Goal: Book appointment/travel/reservation

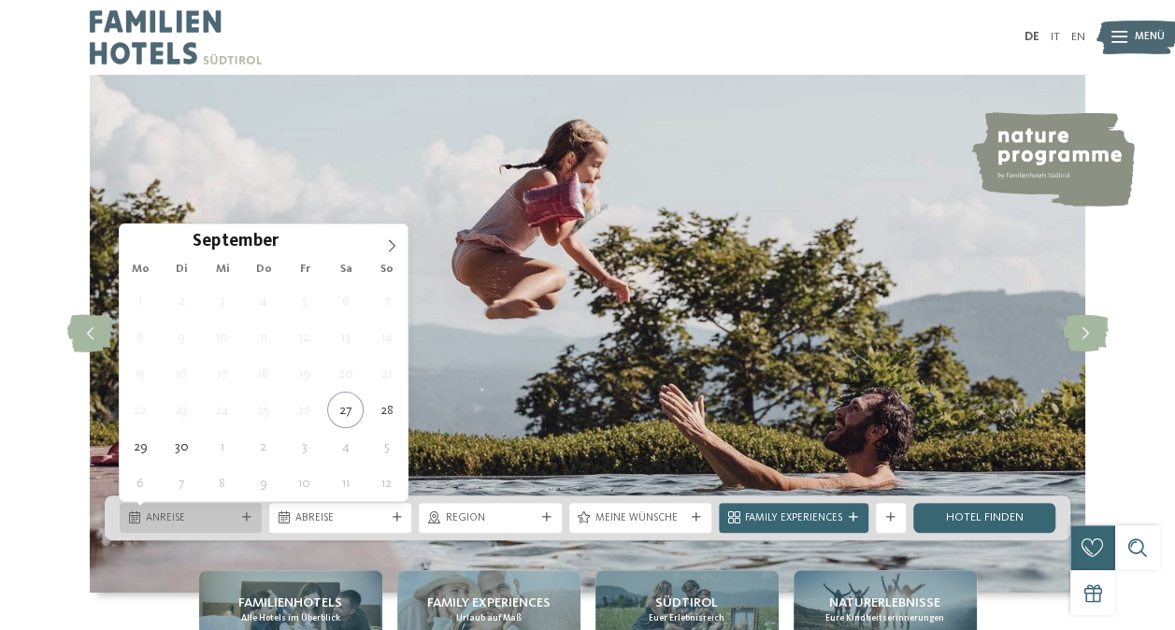
click at [187, 512] on span "Anreise" at bounding box center [191, 518] width 90 height 15
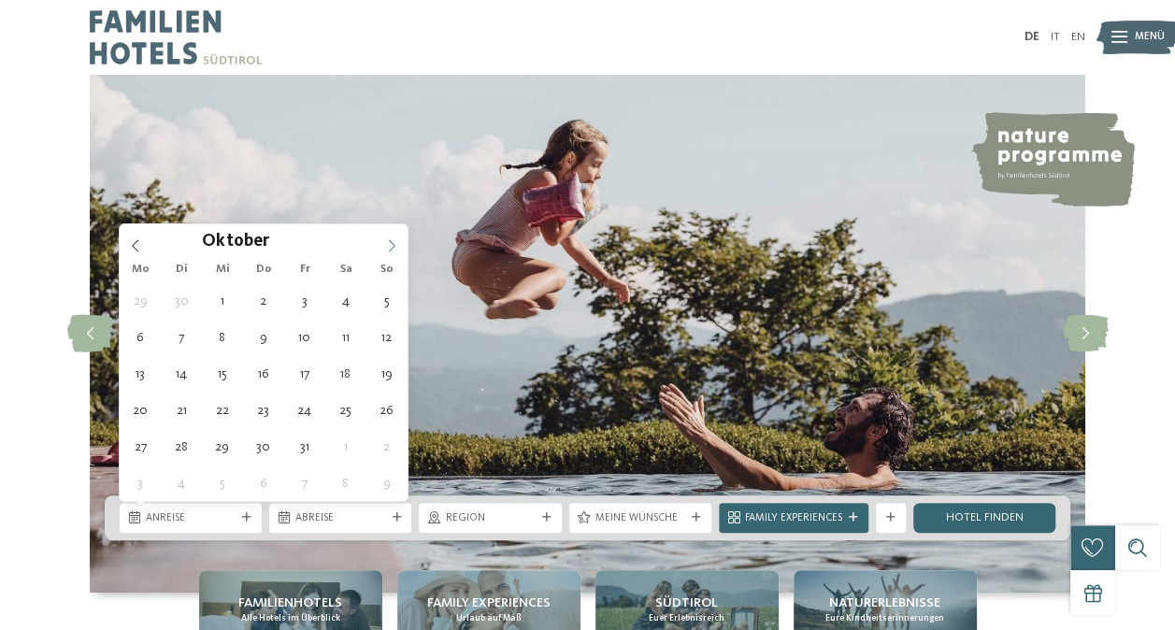
click at [385, 243] on icon at bounding box center [391, 245] width 13 height 13
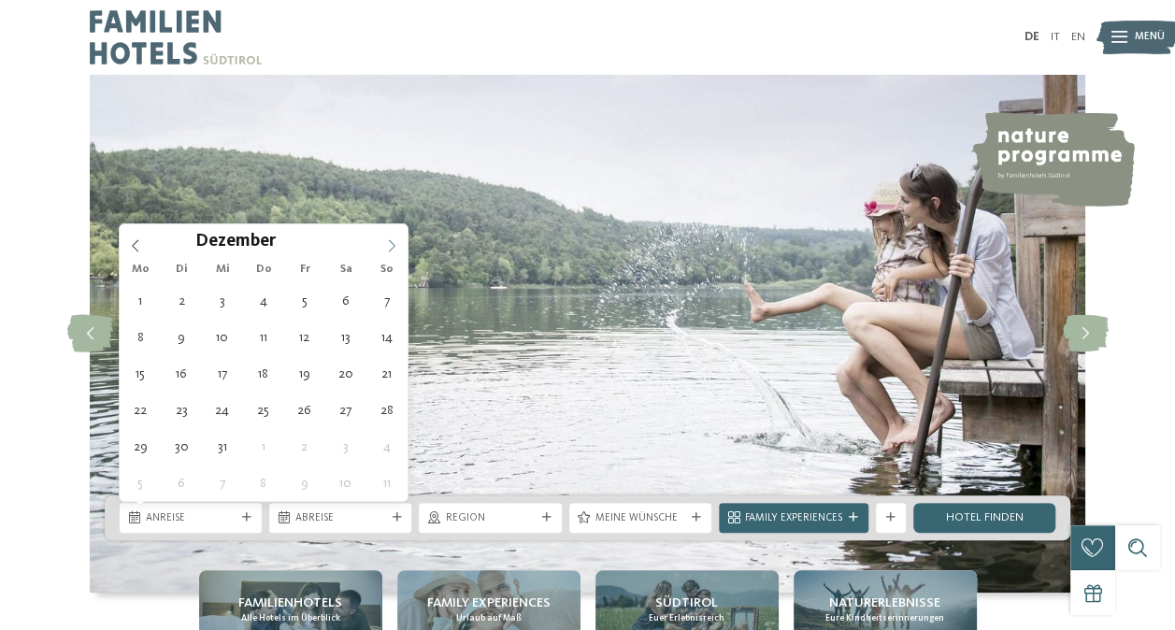
click at [385, 243] on icon at bounding box center [391, 245] width 13 height 13
type div "[DATE]"
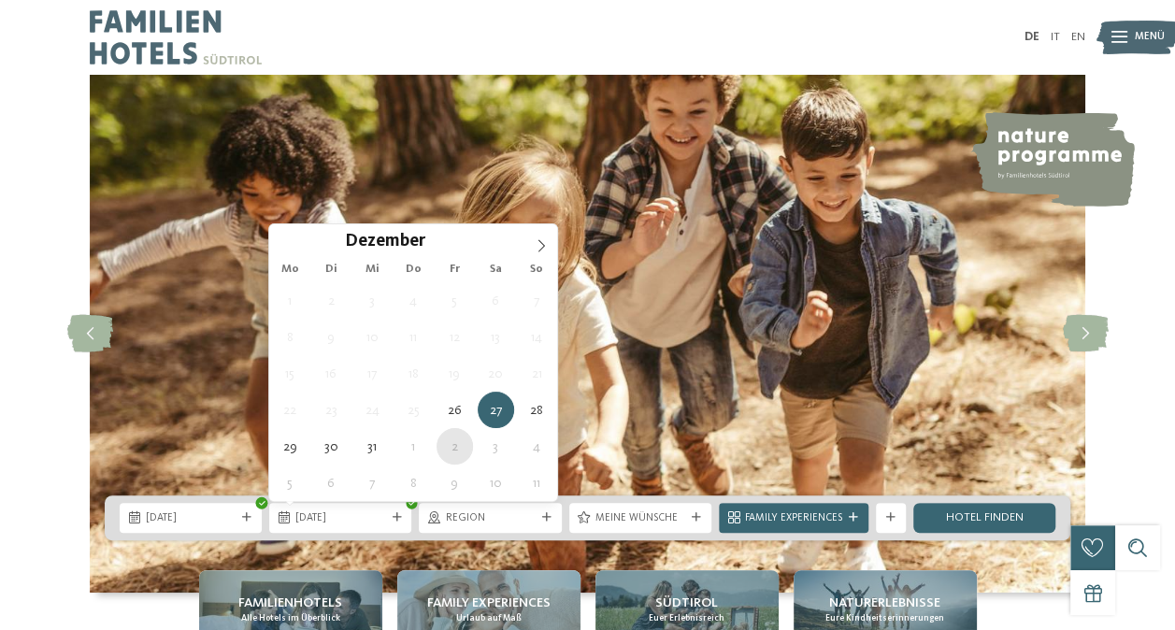
type div "[DATE]"
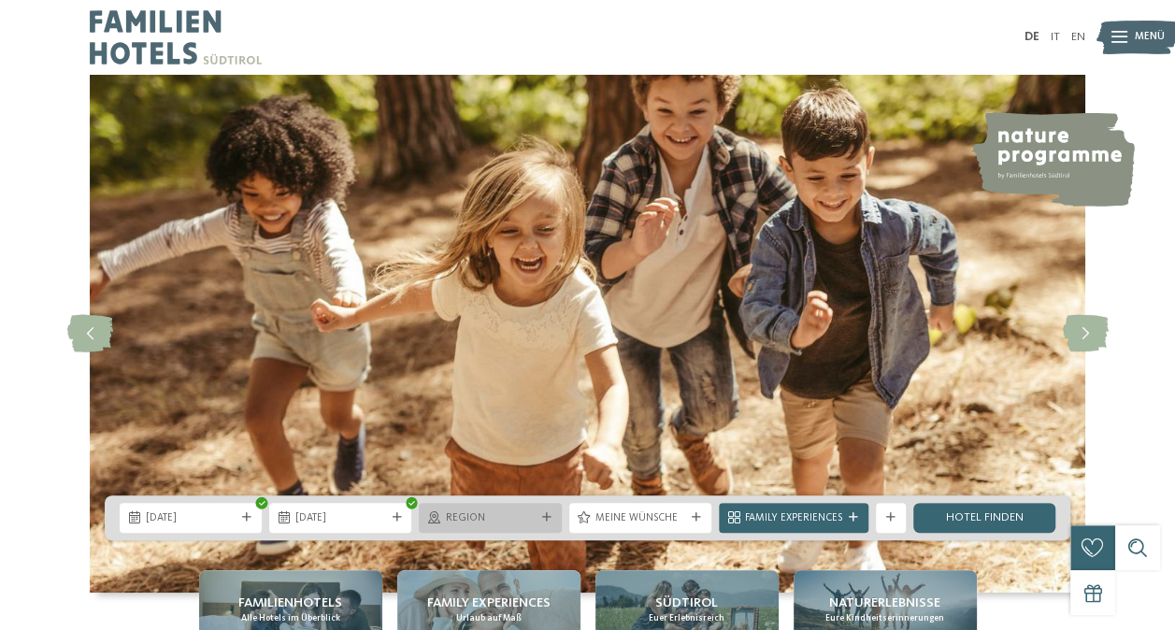
click at [553, 521] on div at bounding box center [546, 517] width 15 height 9
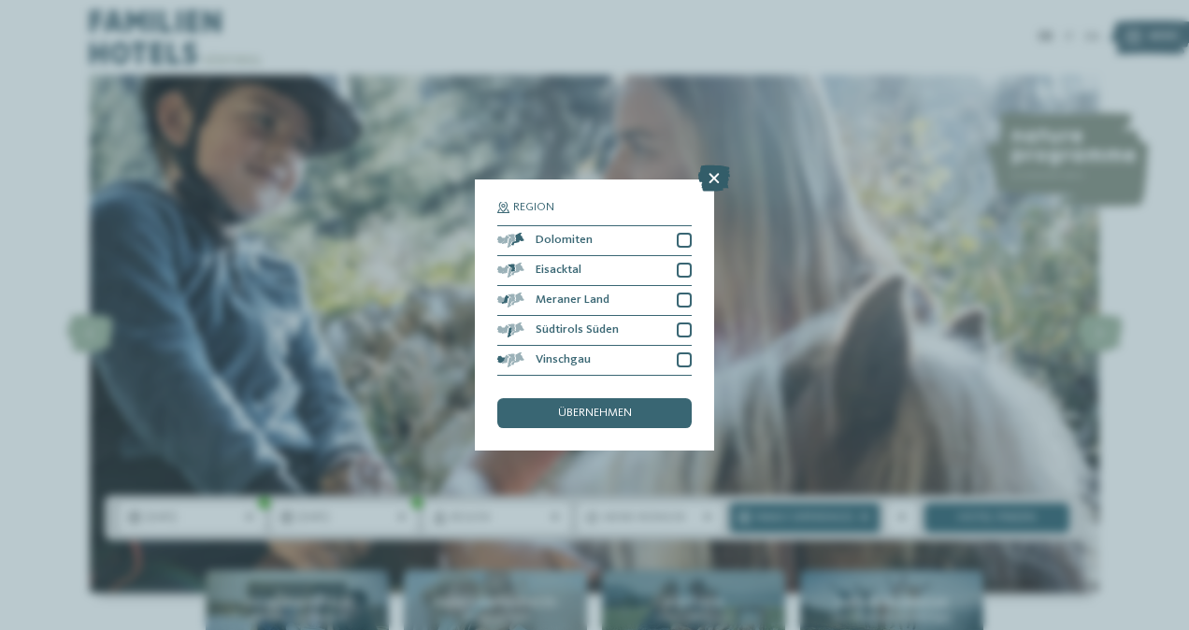
click at [716, 179] on icon at bounding box center [714, 178] width 32 height 26
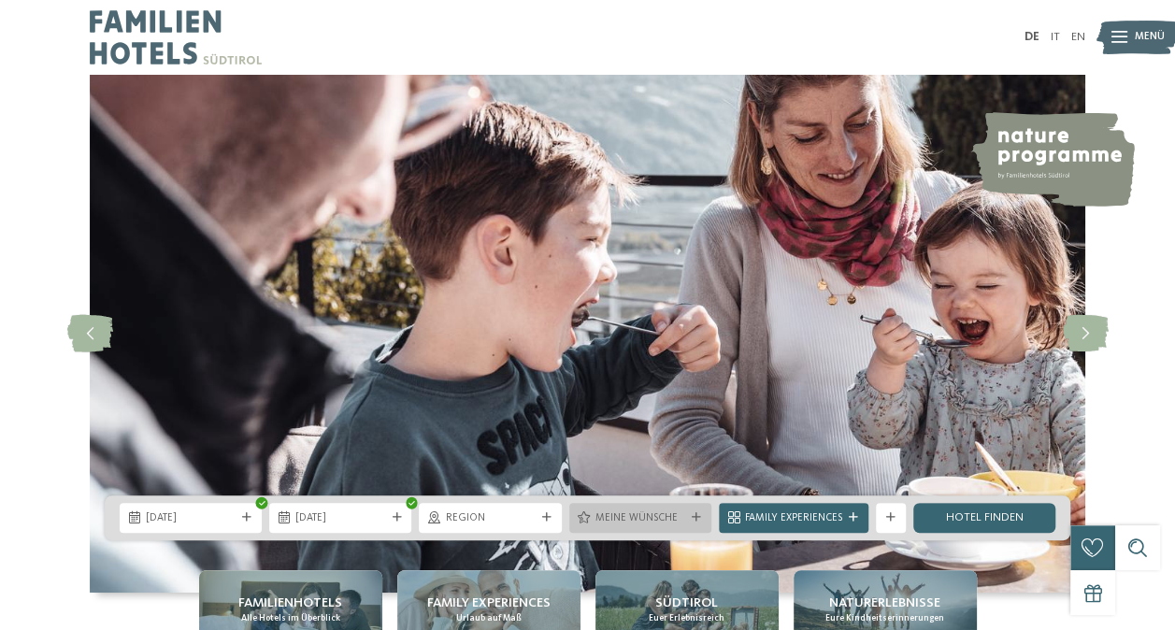
click at [668, 515] on span "Meine Wünsche" at bounding box center [640, 518] width 90 height 15
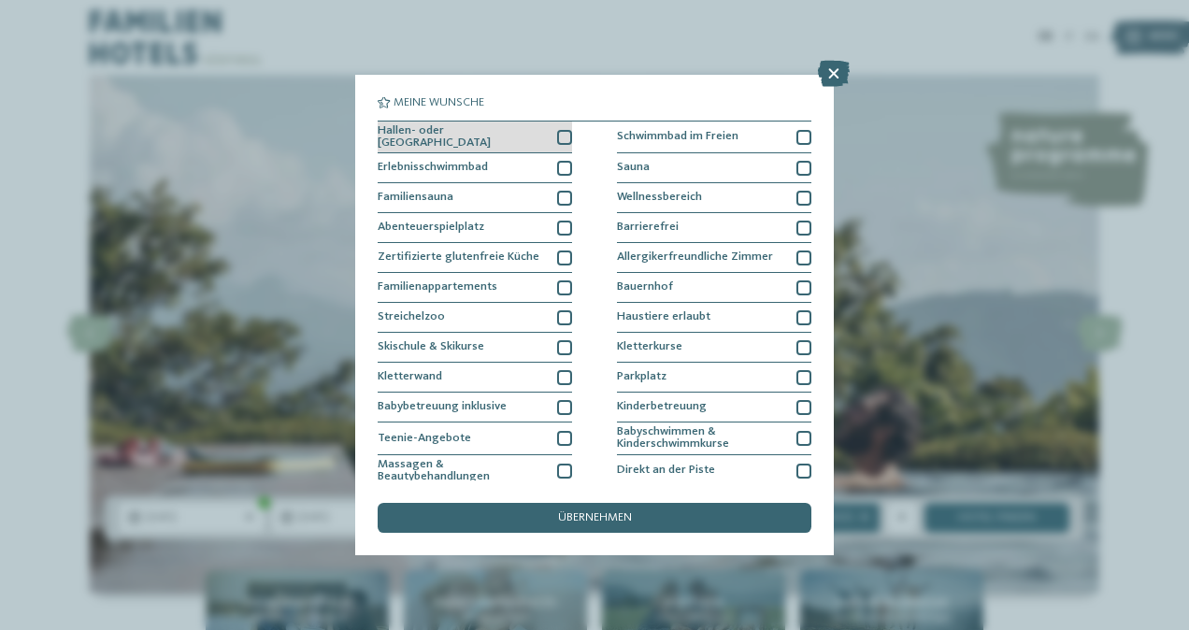
click at [559, 136] on div at bounding box center [564, 137] width 15 height 15
click at [560, 161] on div at bounding box center [564, 168] width 15 height 15
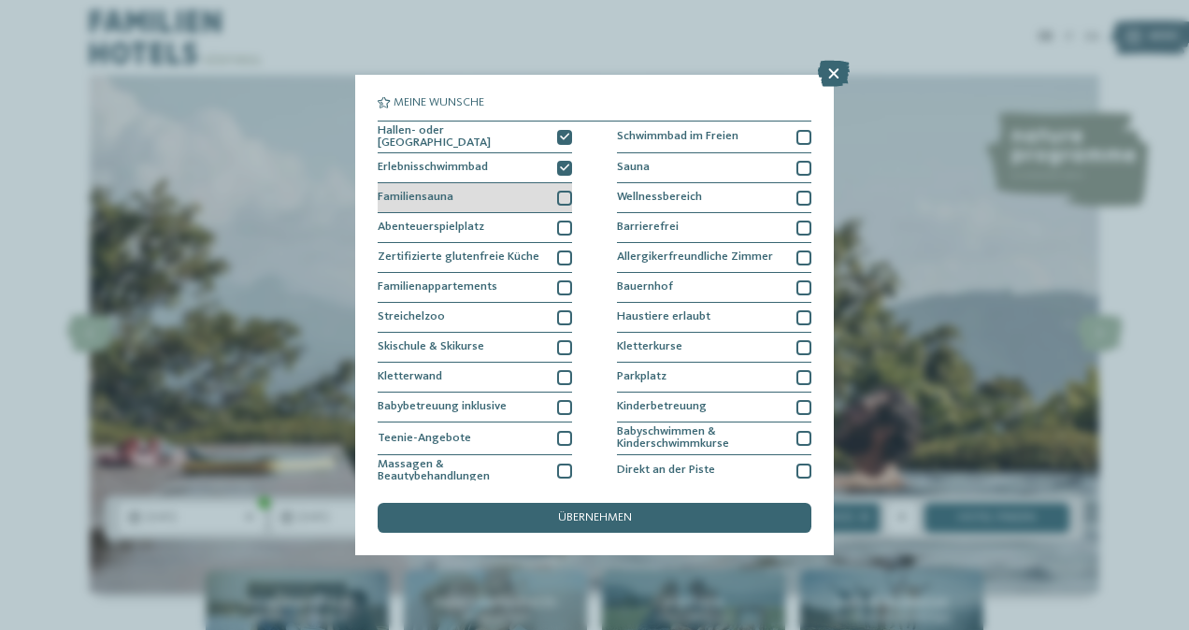
click at [560, 196] on div at bounding box center [564, 198] width 15 height 15
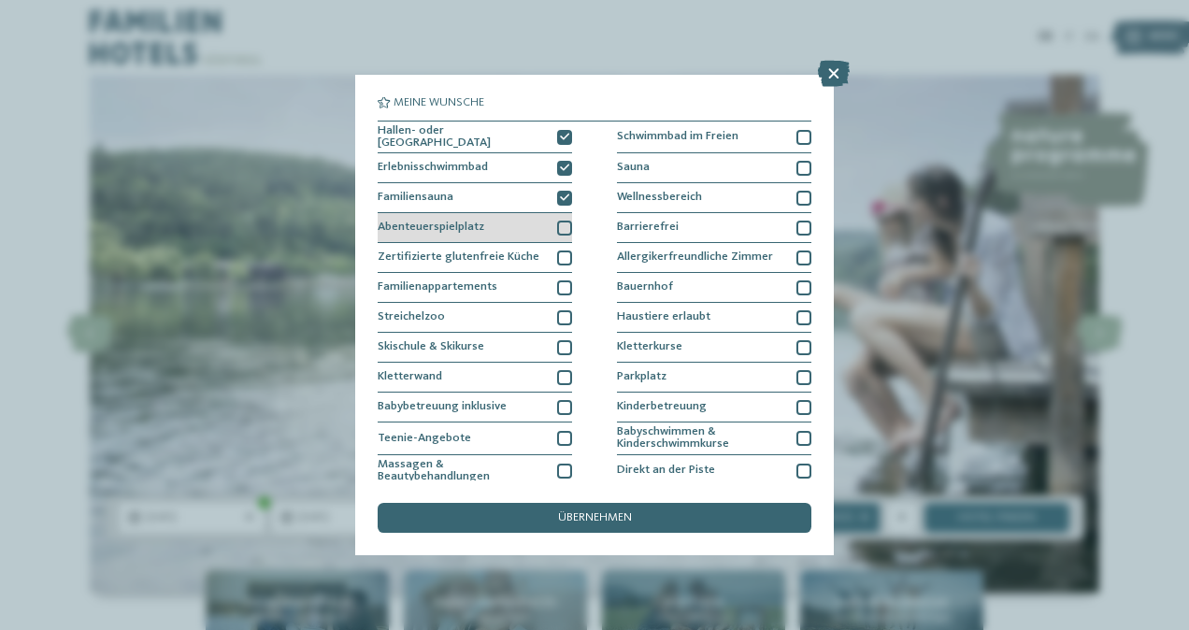
click at [557, 224] on div at bounding box center [564, 228] width 15 height 15
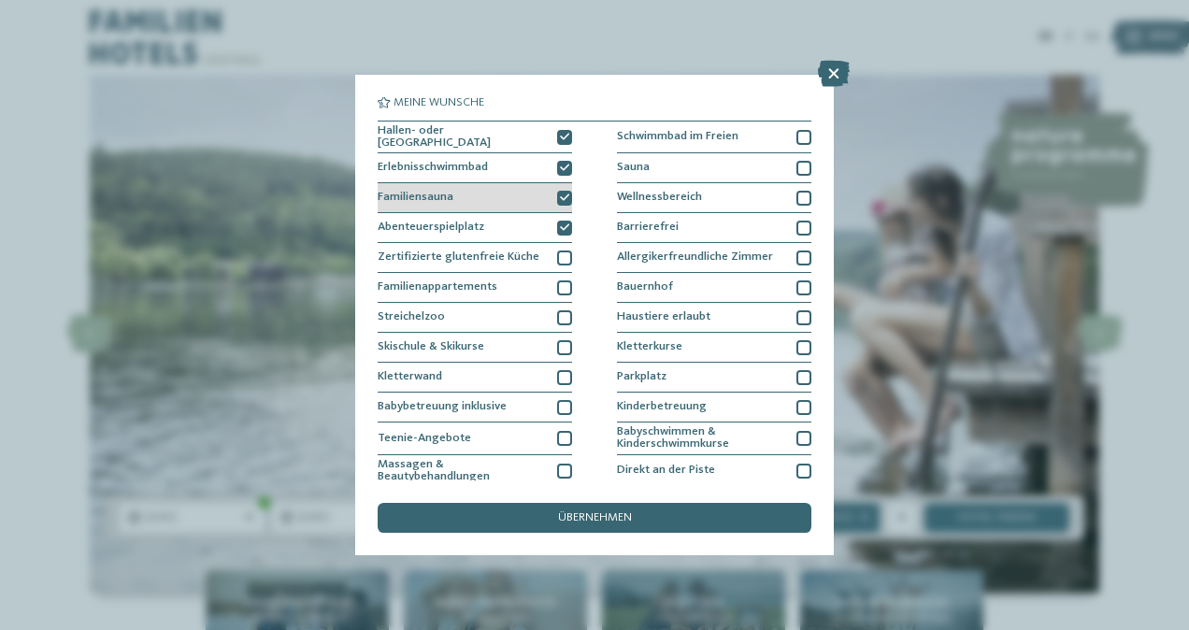
click at [566, 201] on div at bounding box center [564, 198] width 15 height 15
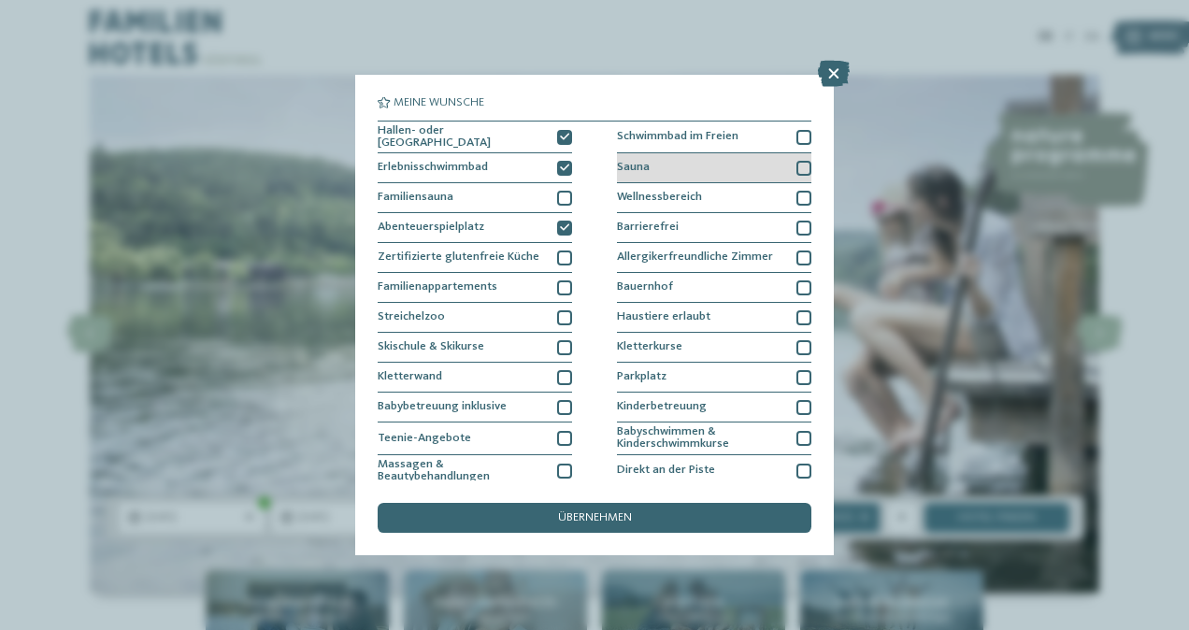
click at [796, 161] on div at bounding box center [803, 168] width 15 height 15
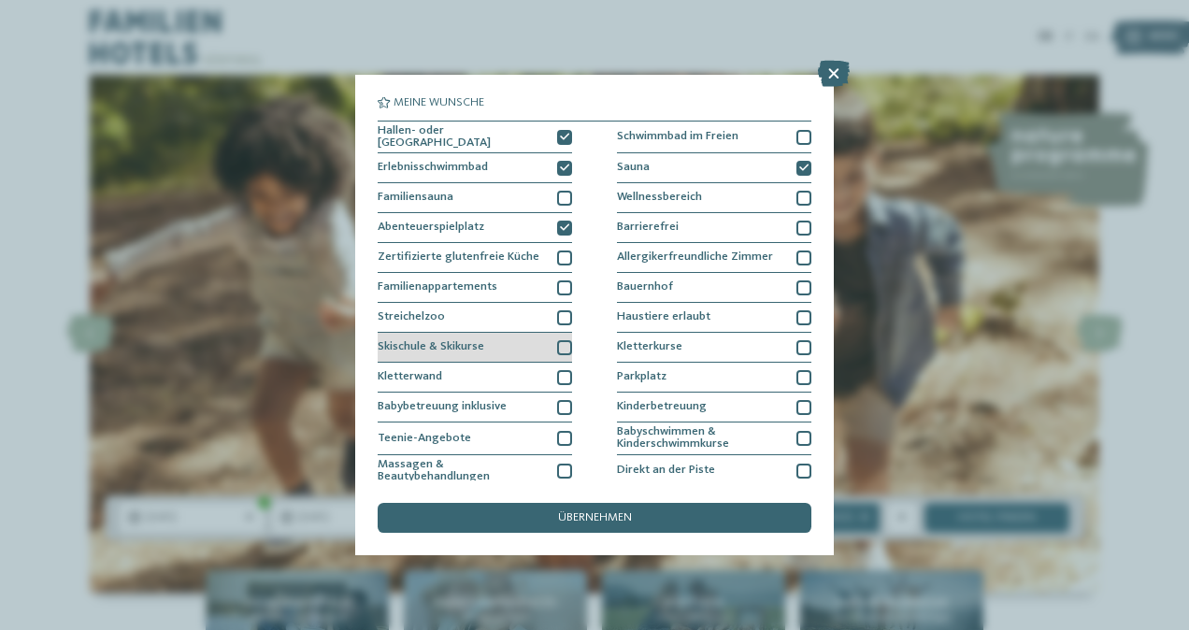
click at [565, 345] on div at bounding box center [564, 347] width 15 height 15
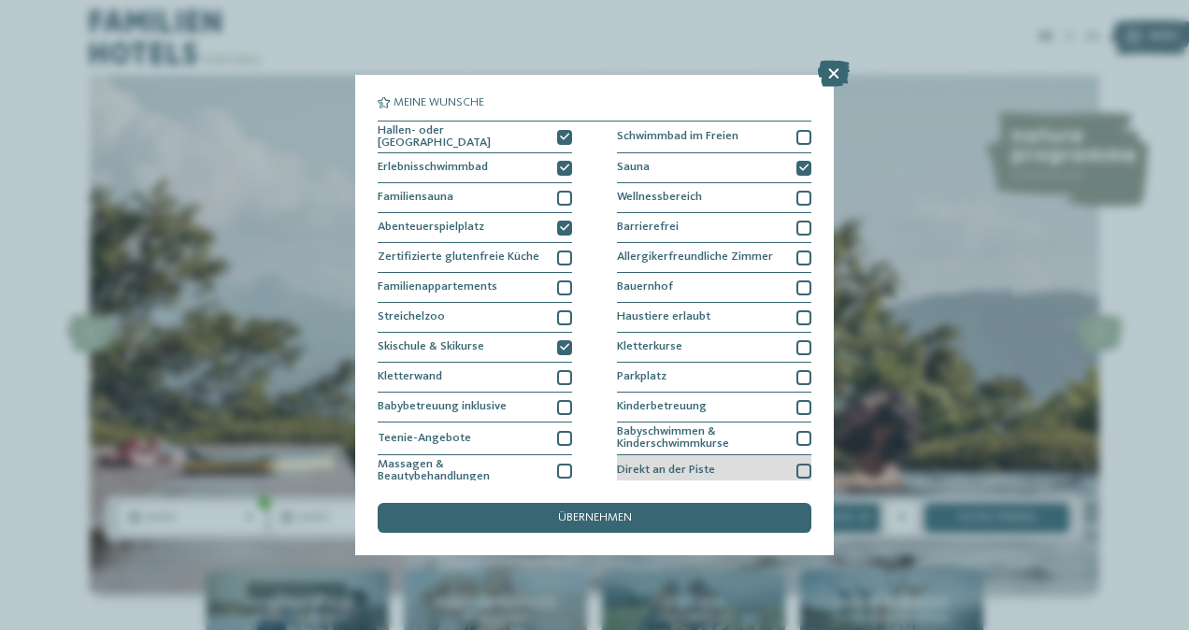
click at [797, 471] on div at bounding box center [803, 471] width 15 height 15
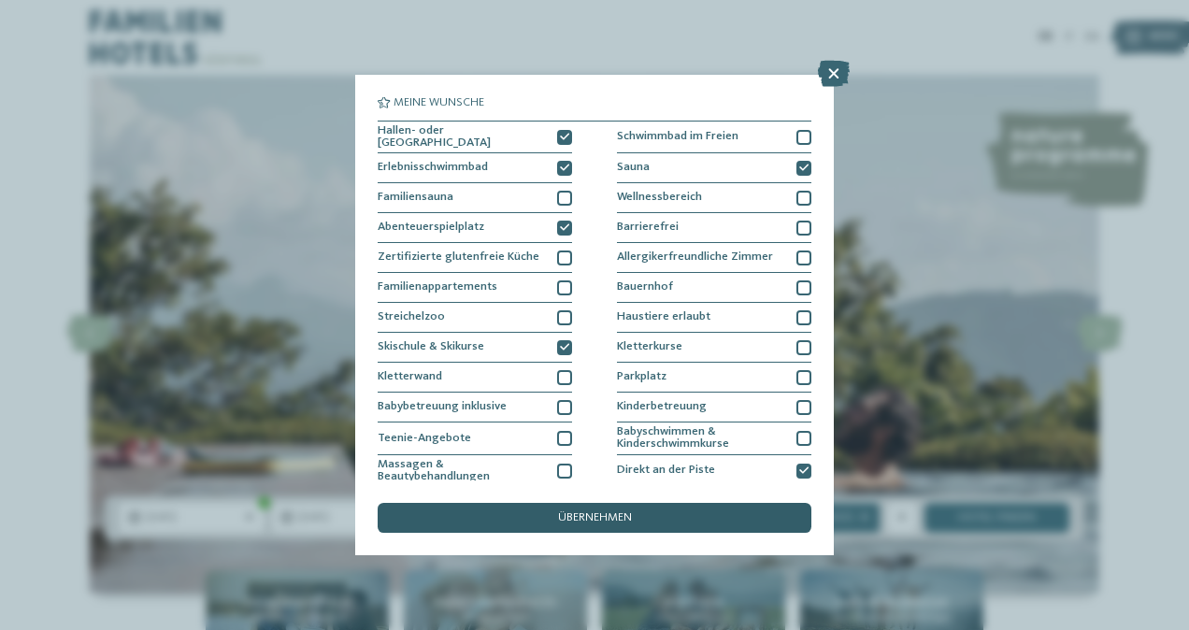
click at [773, 523] on div "übernehmen" at bounding box center [595, 518] width 434 height 30
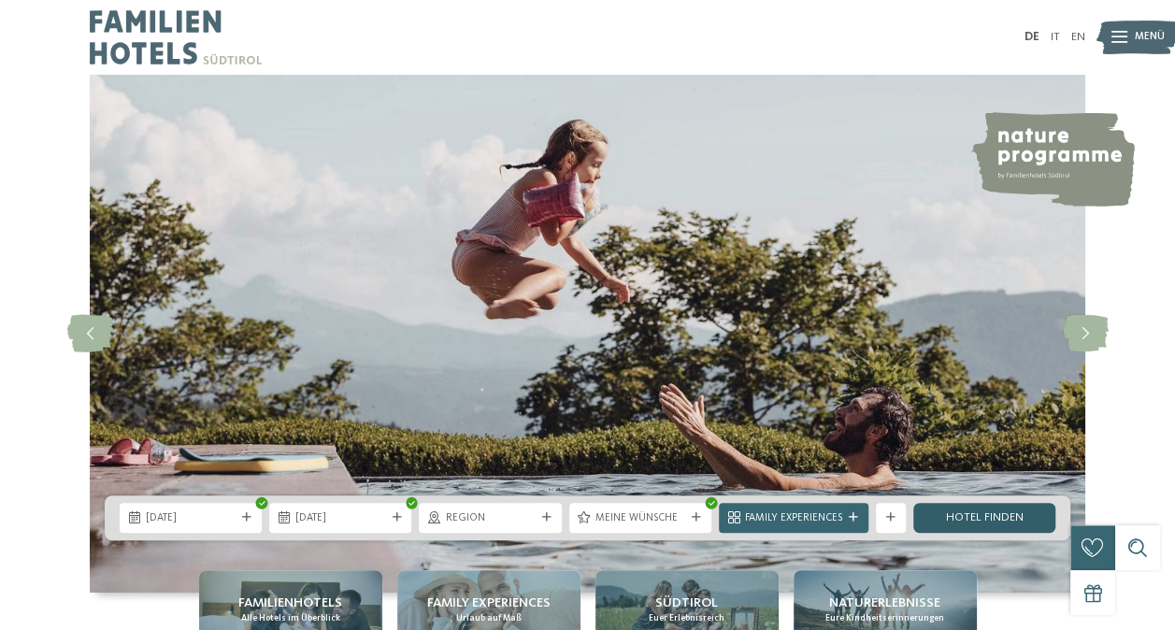
click at [993, 520] on link "Hotel finden" at bounding box center [984, 518] width 142 height 30
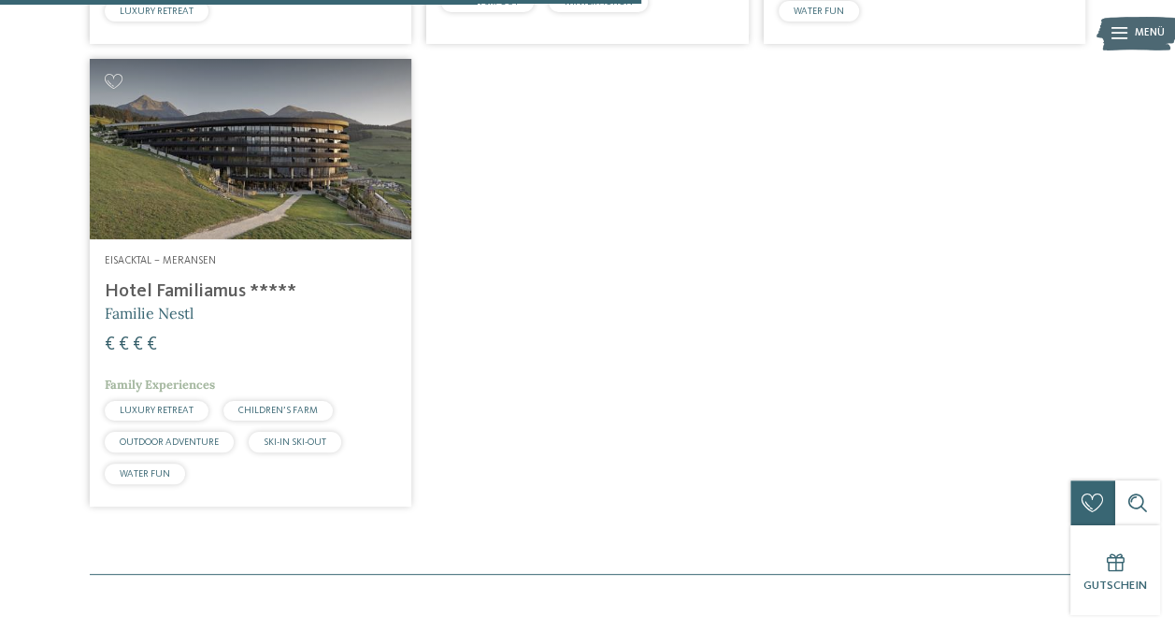
scroll to position [975, 0]
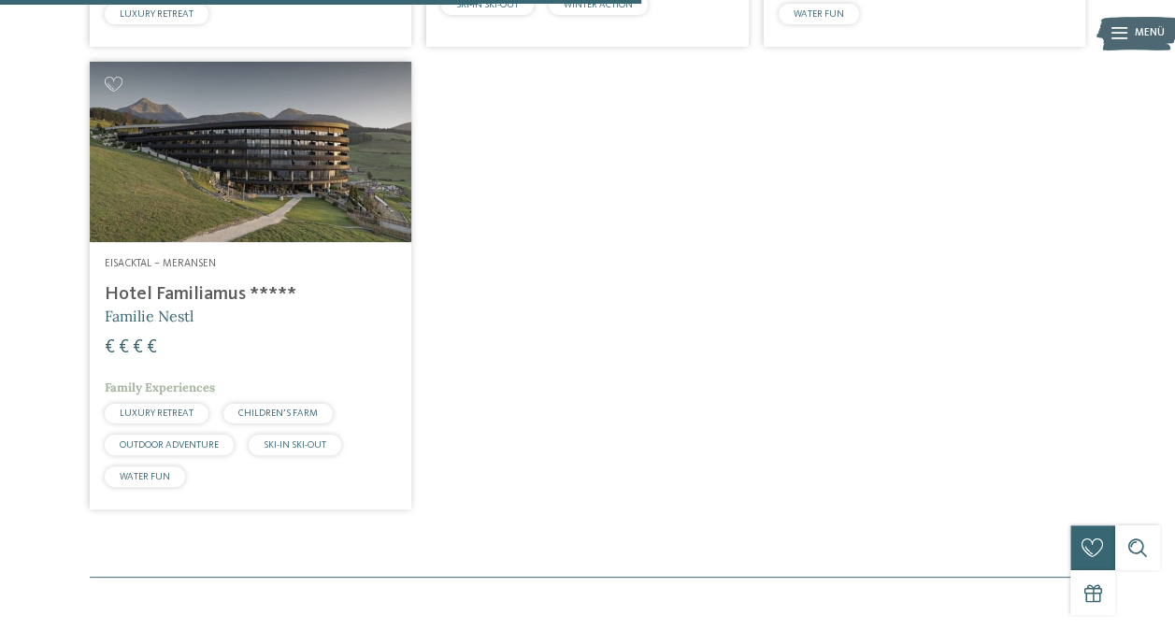
click at [345, 230] on img at bounding box center [251, 152] width 322 height 181
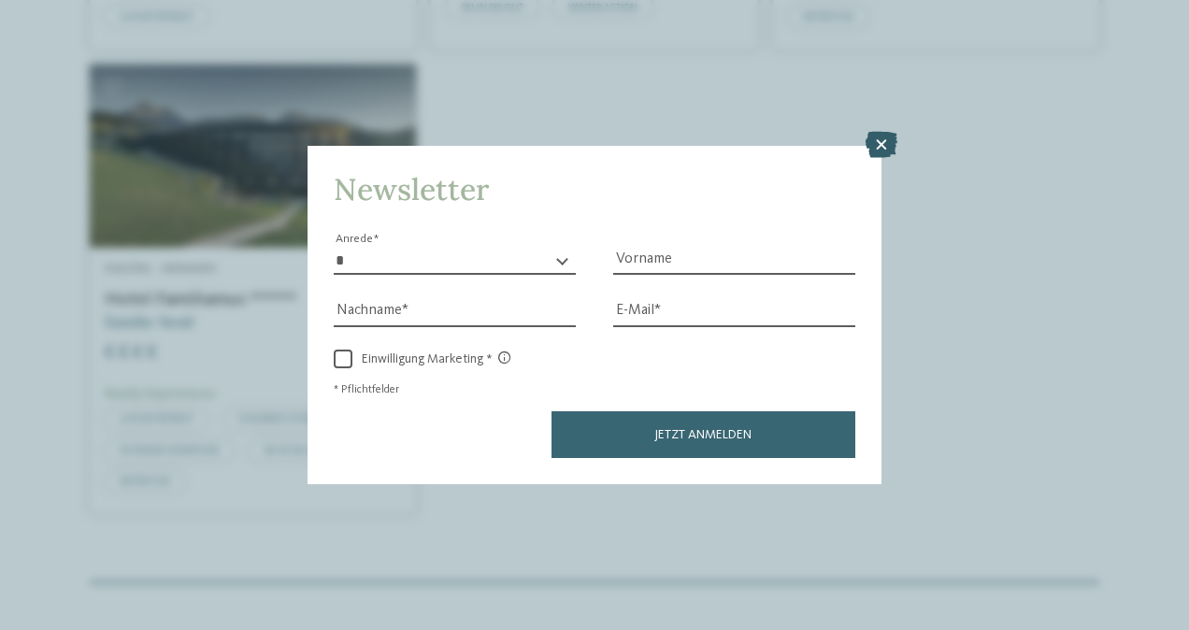
click at [880, 152] on icon at bounding box center [882, 145] width 32 height 26
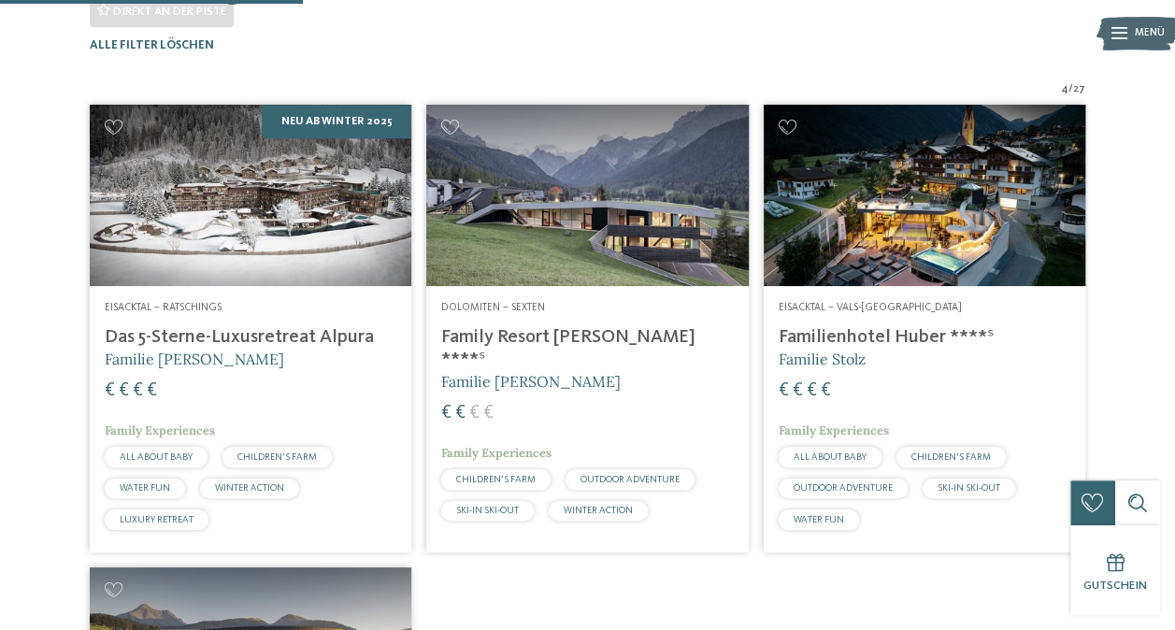
scroll to position [458, 0]
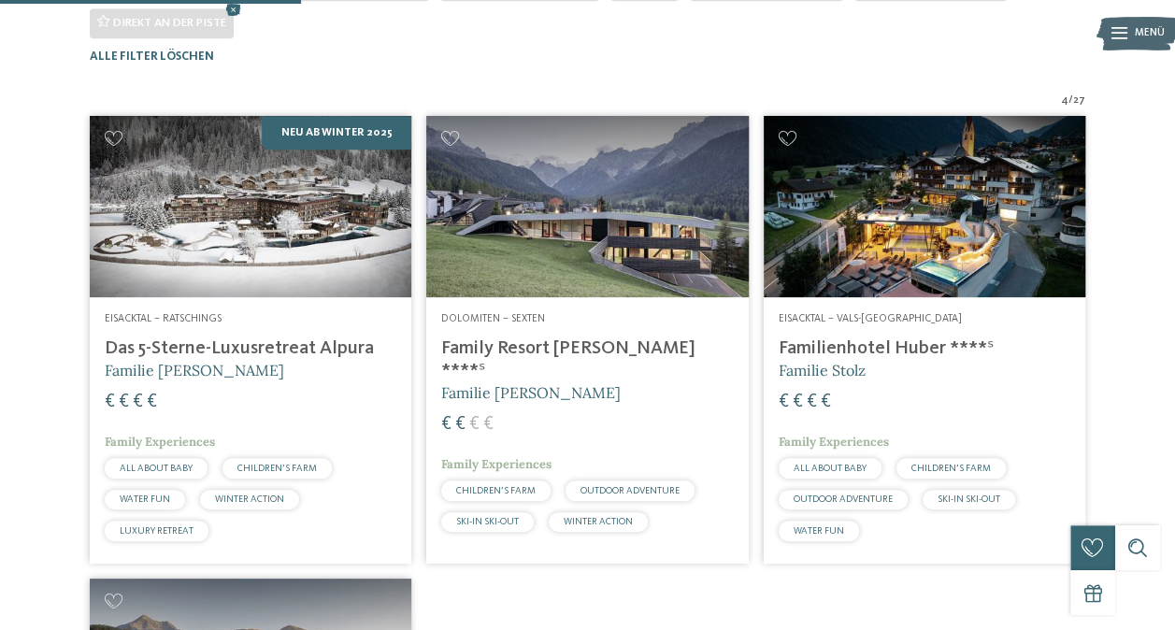
click at [528, 259] on img at bounding box center [587, 206] width 322 height 181
click at [923, 281] on img at bounding box center [925, 206] width 322 height 181
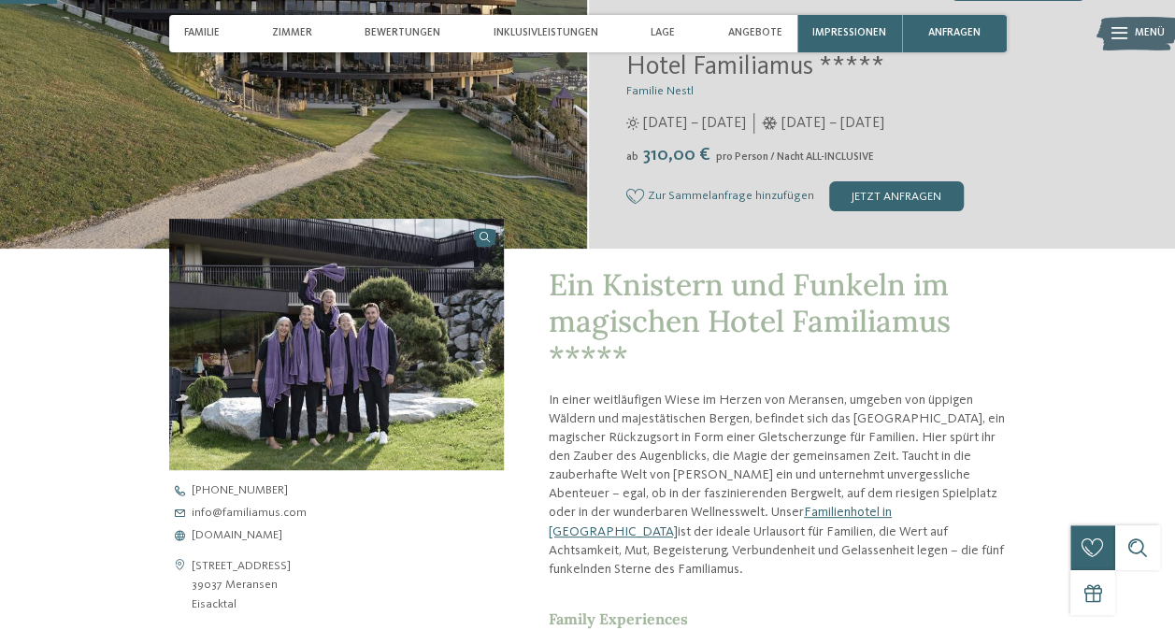
scroll to position [243, 0]
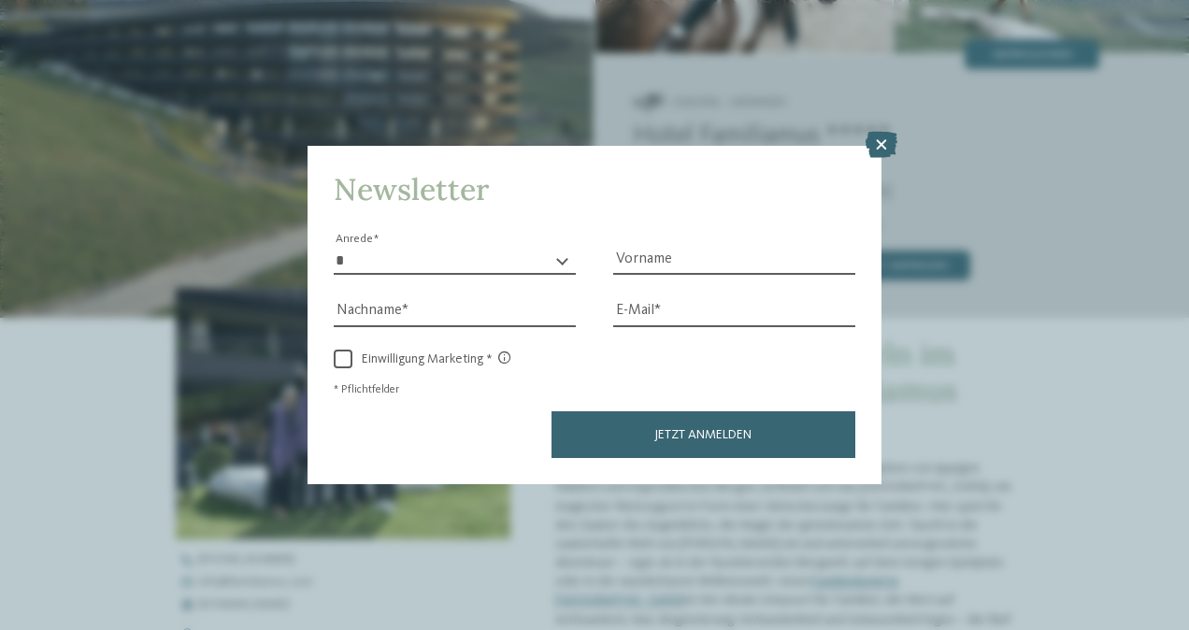
drag, startPoint x: 1183, startPoint y: 71, endPoint x: 1184, endPoint y: 116, distance: 44.9
click at [888, 145] on icon at bounding box center [882, 145] width 32 height 26
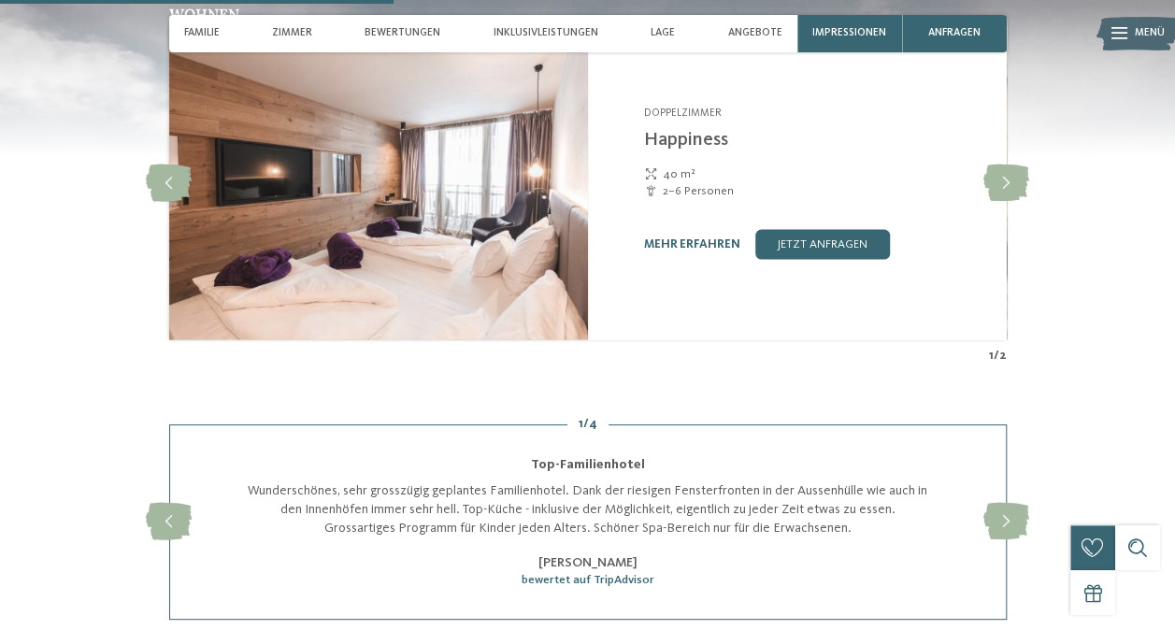
scroll to position [1870, 0]
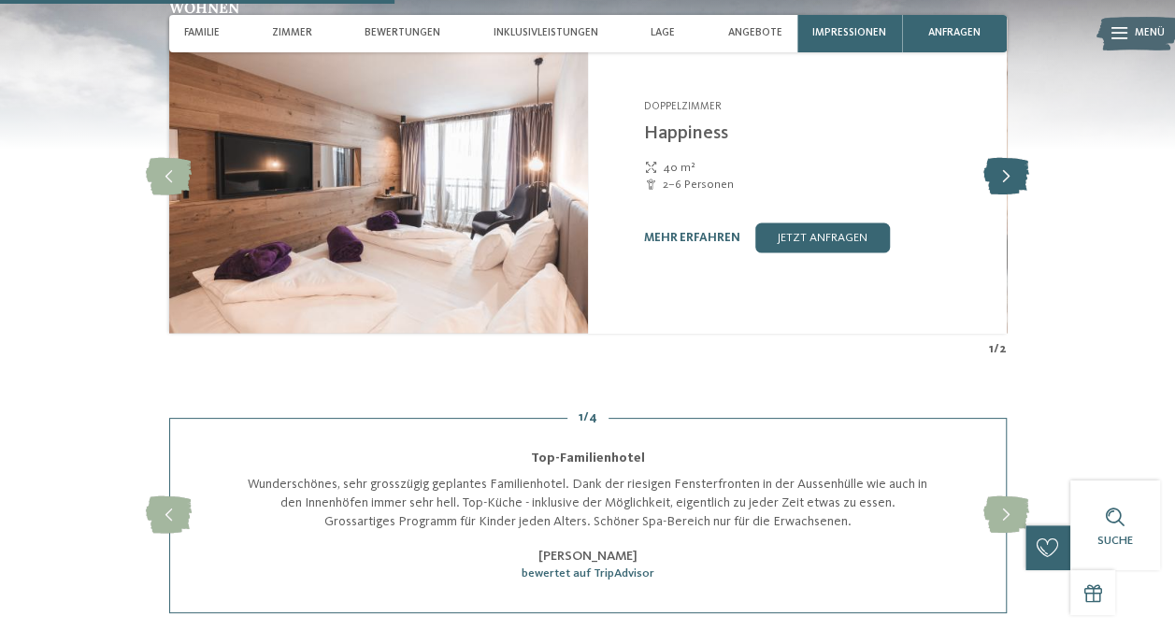
click at [1009, 172] on icon at bounding box center [1006, 176] width 46 height 37
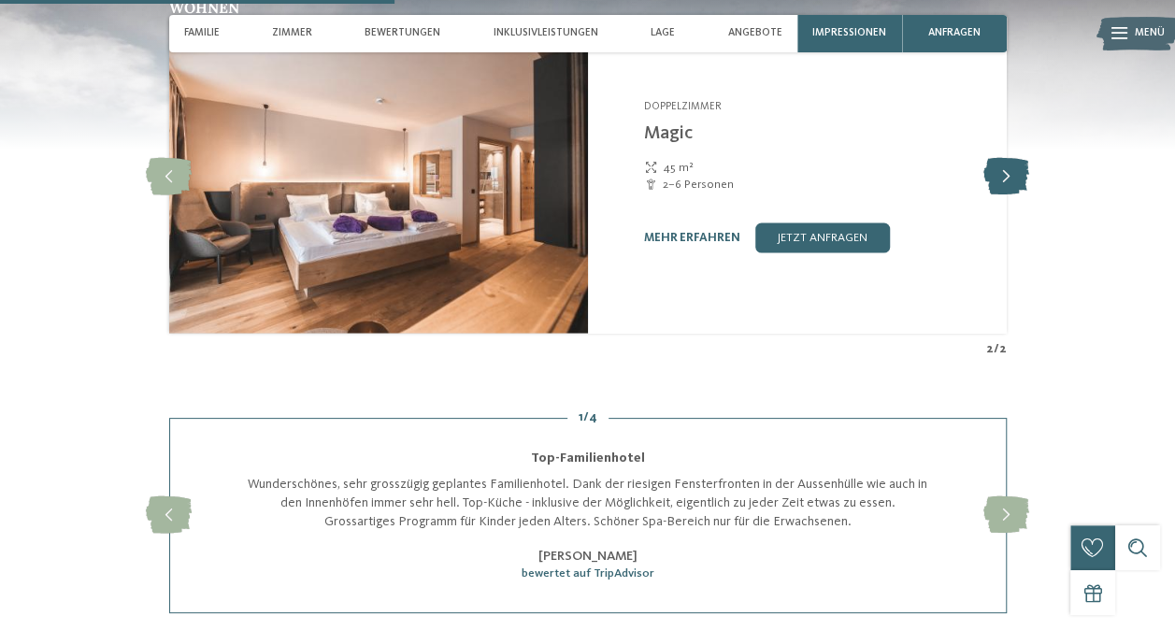
click at [1009, 172] on icon at bounding box center [1006, 176] width 46 height 37
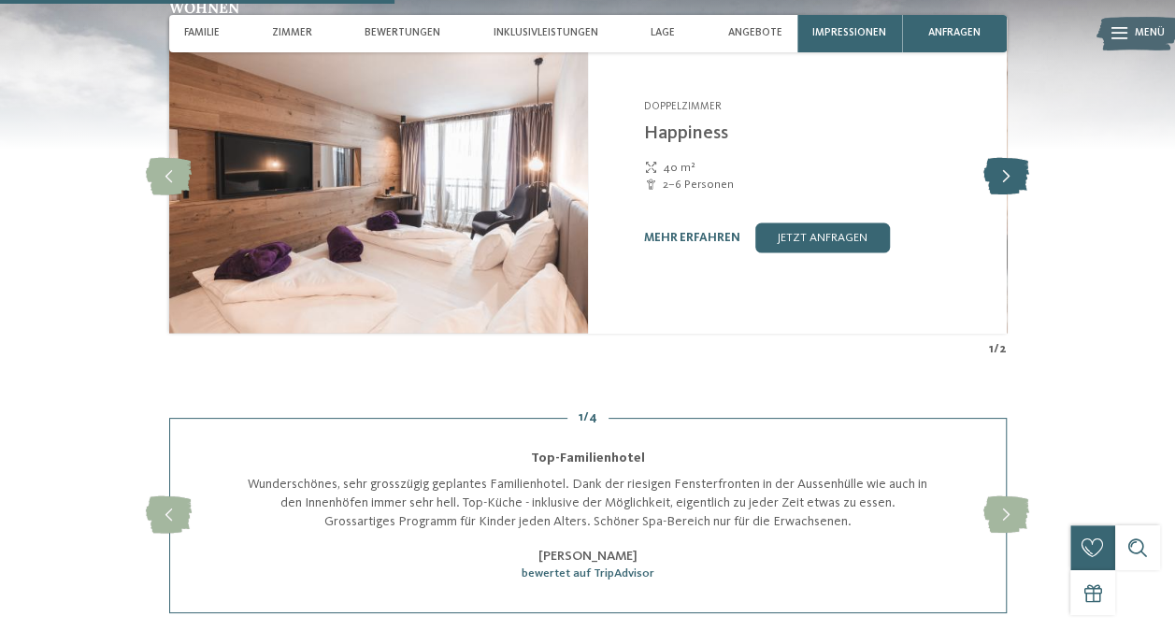
click at [1009, 172] on icon at bounding box center [1006, 176] width 46 height 37
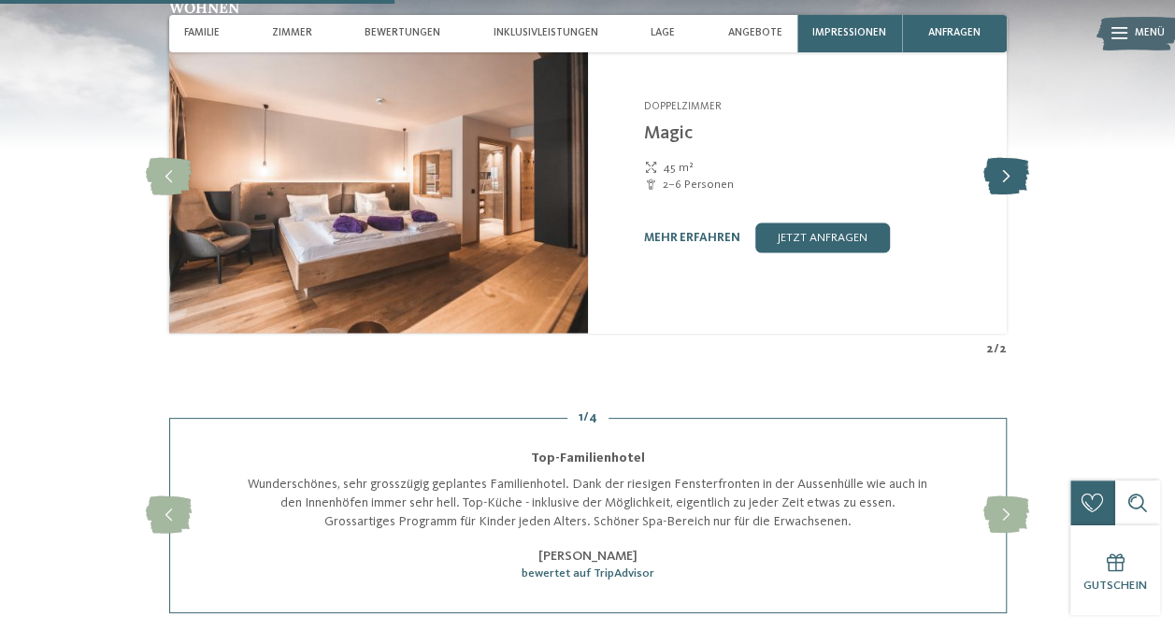
click at [1009, 172] on icon at bounding box center [1006, 176] width 46 height 37
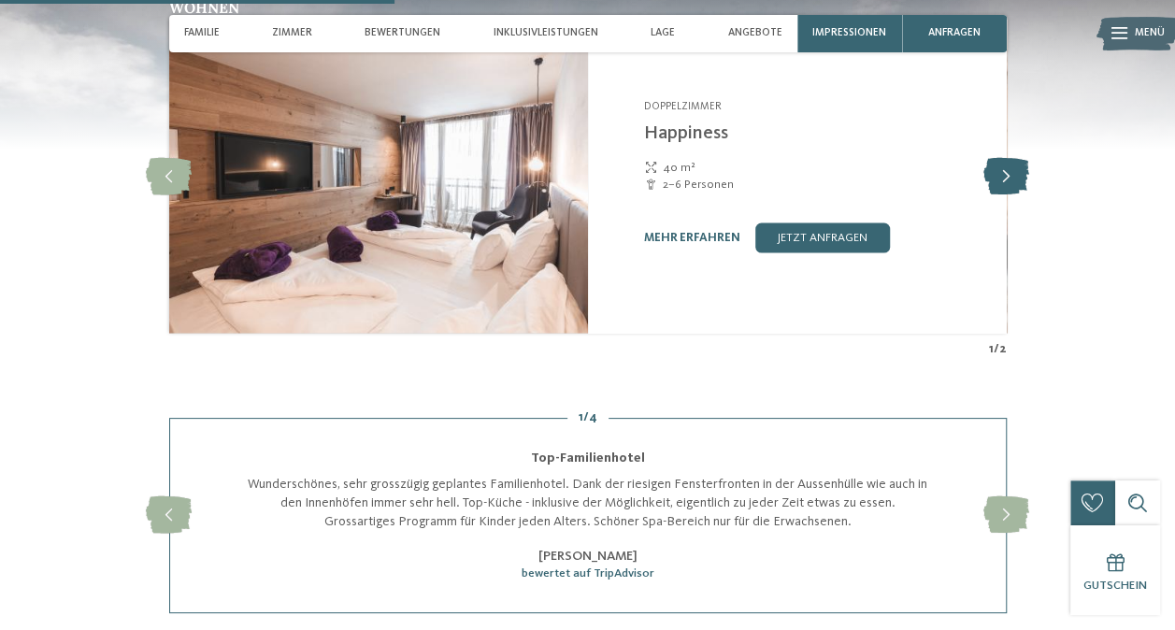
click at [1009, 172] on icon at bounding box center [1006, 176] width 46 height 37
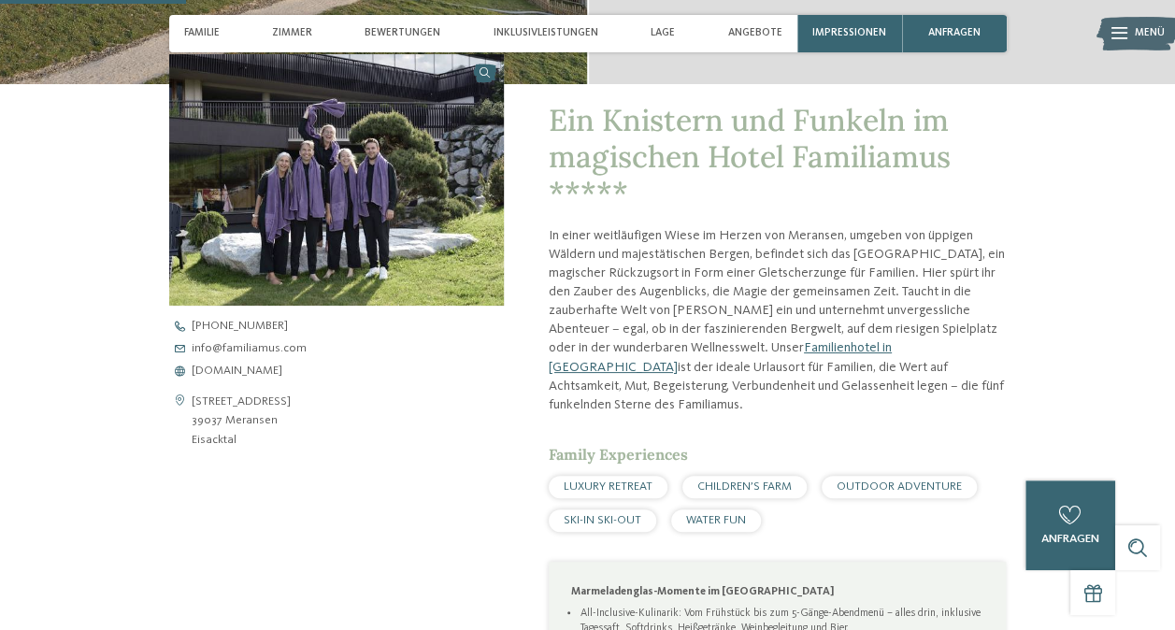
scroll to position [316, 0]
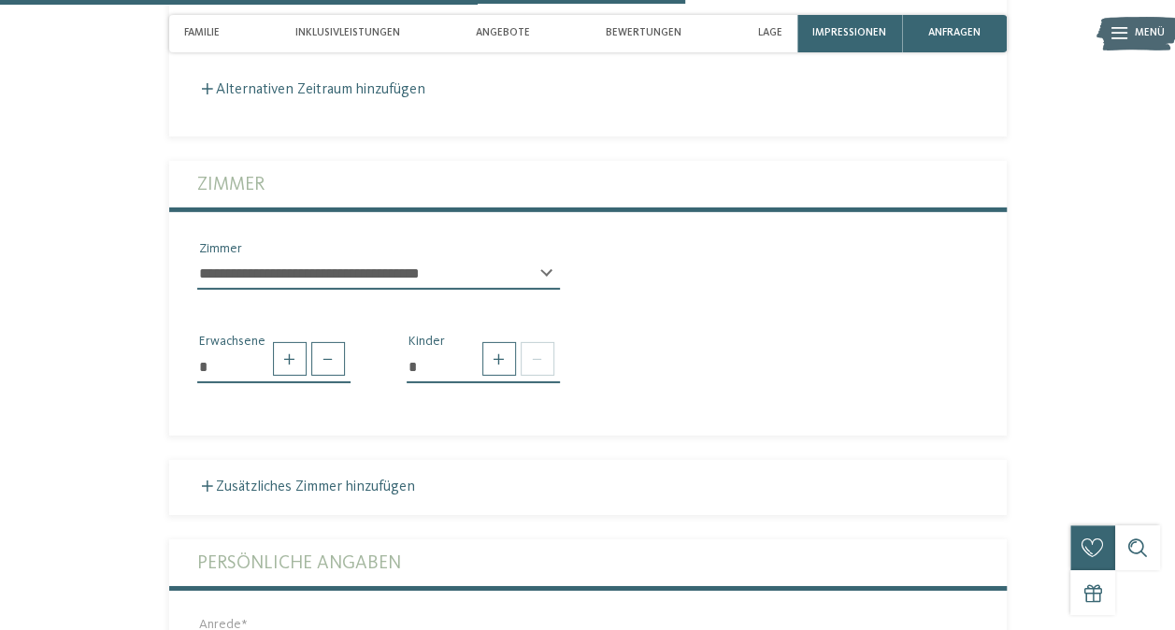
scroll to position [2527, 0]
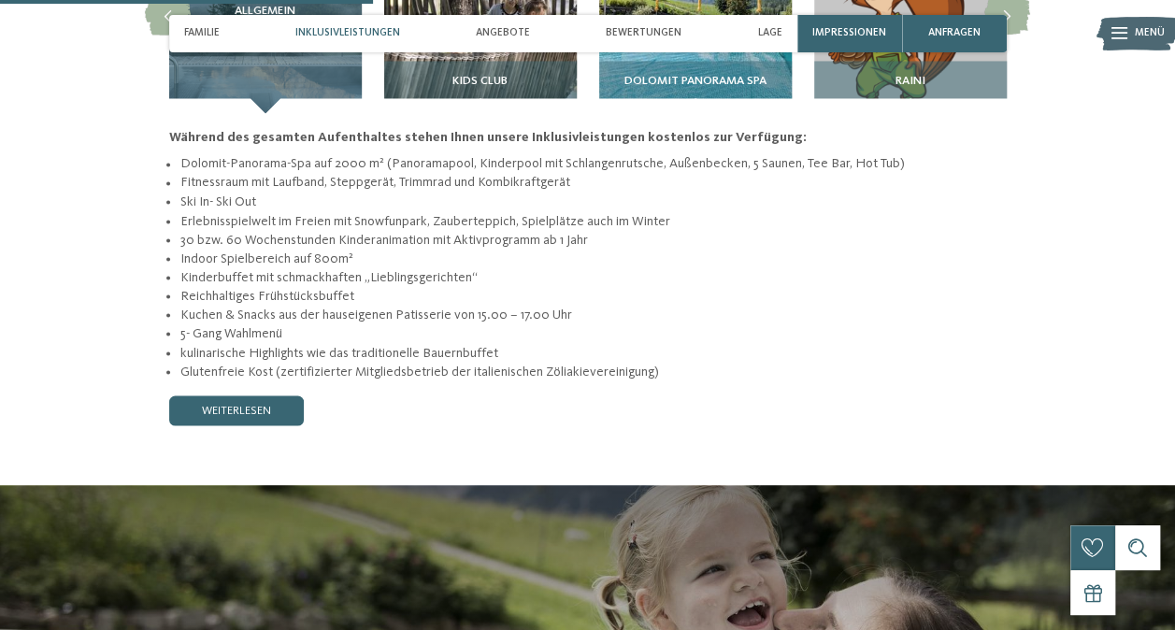
scroll to position [1524, 0]
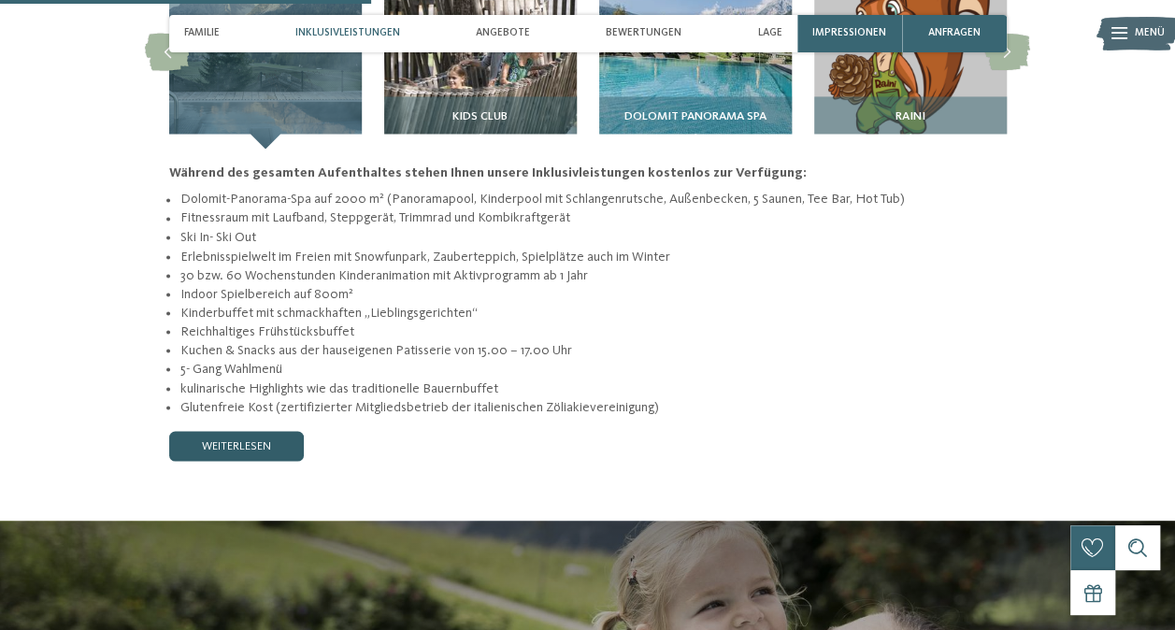
click at [274, 431] on link "weiterlesen" at bounding box center [236, 446] width 135 height 30
click at [224, 431] on link "weiterlesen" at bounding box center [236, 446] width 135 height 30
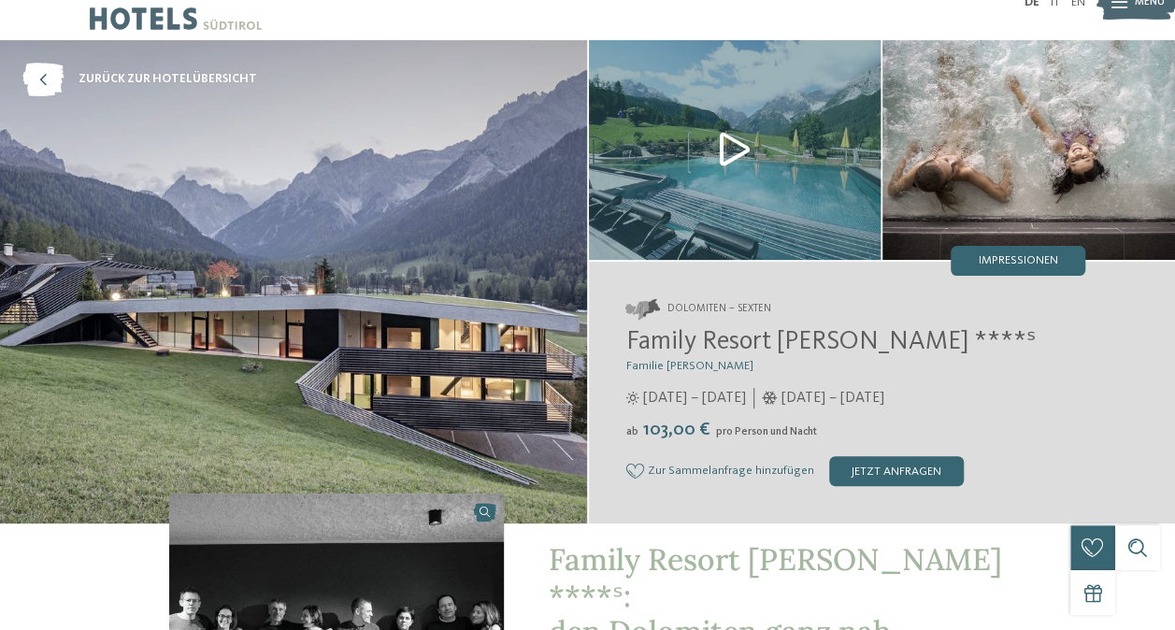
scroll to position [0, 0]
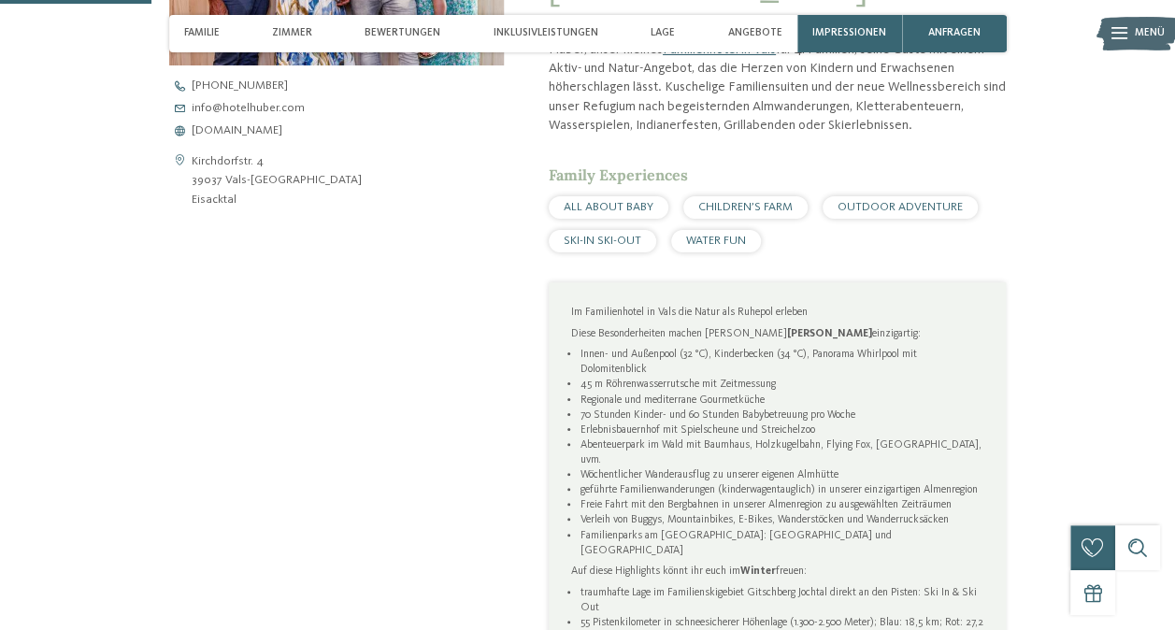
scroll to position [680, 0]
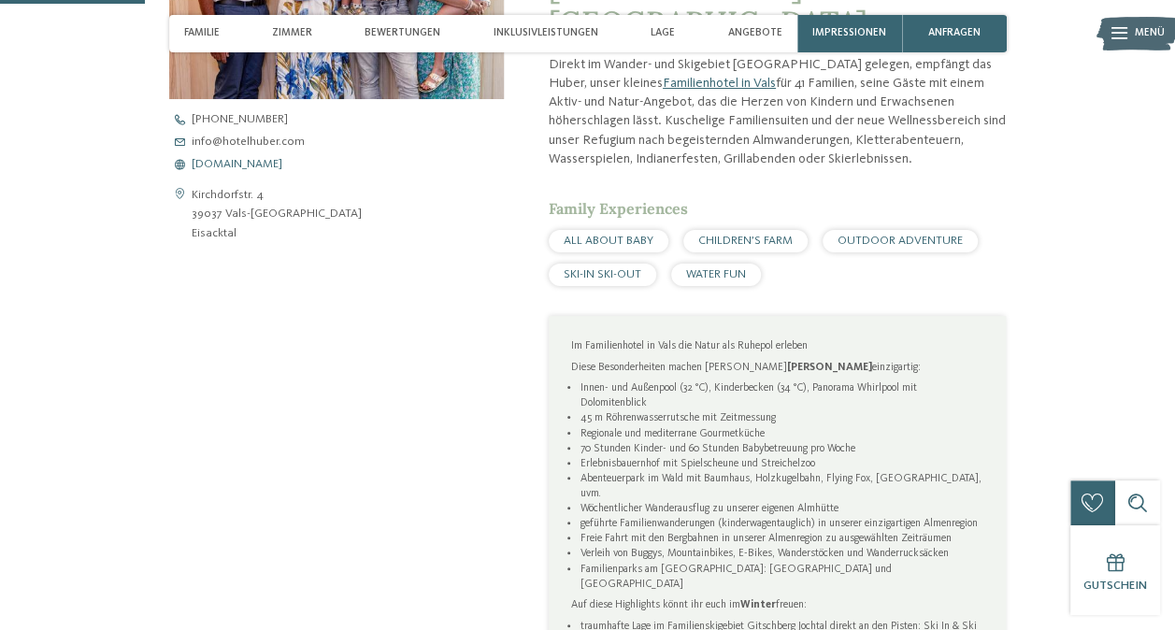
click at [251, 166] on span "[DOMAIN_NAME]" at bounding box center [237, 165] width 91 height 12
click at [253, 383] on div "Kontaktdaten öffnen [GEOGRAPHIC_DATA]. 4 39037 Vals-[GEOGRAPHIC_DATA] [GEOGRAPH…" at bounding box center [336, 376] width 335 height 1057
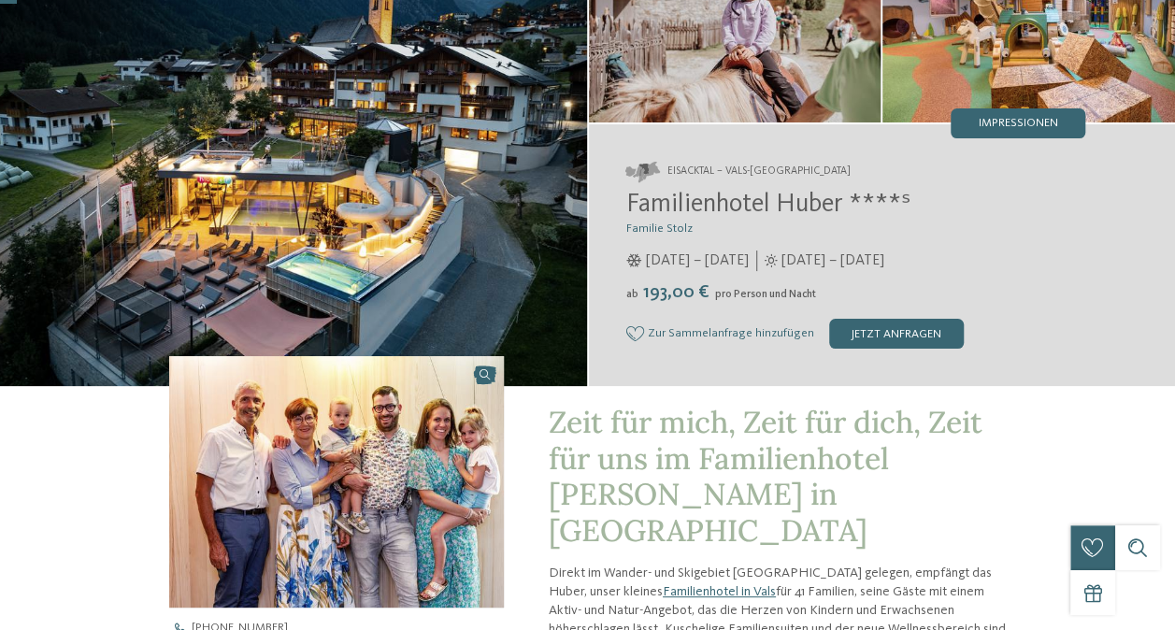
scroll to position [0, 0]
